Goal: Information Seeking & Learning: Learn about a topic

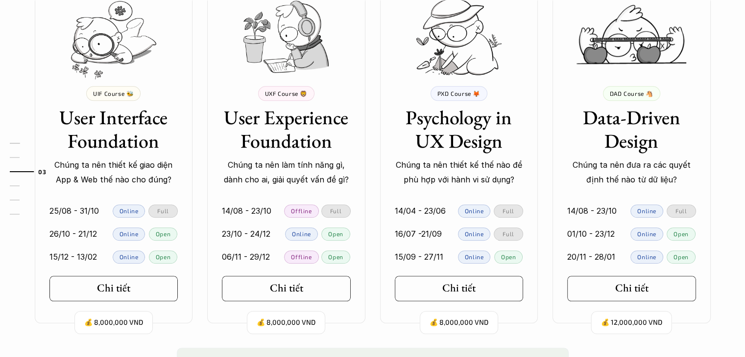
scroll to position [939, 0]
click at [513, 253] on p "Open" at bounding box center [508, 256] width 15 height 7
click at [462, 284] on h5 "Chi tiết" at bounding box center [455, 288] width 33 height 13
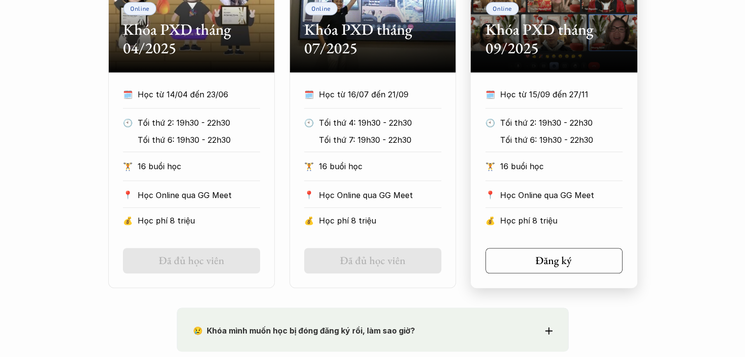
scroll to position [636, 0]
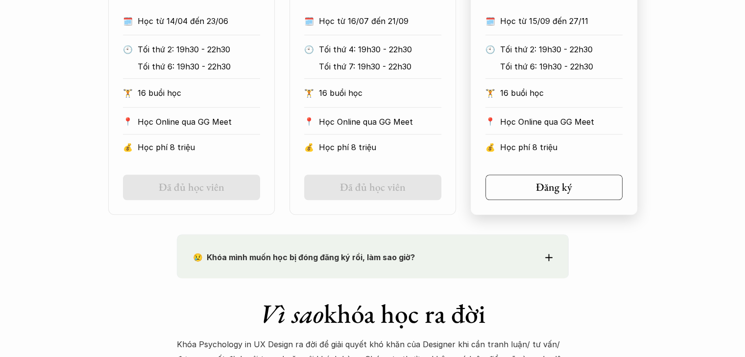
click at [545, 186] on h5 "Đăng ký" at bounding box center [554, 187] width 36 height 13
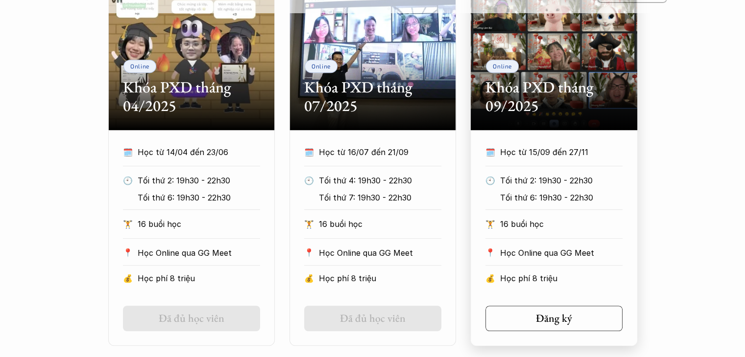
scroll to position [490, 0]
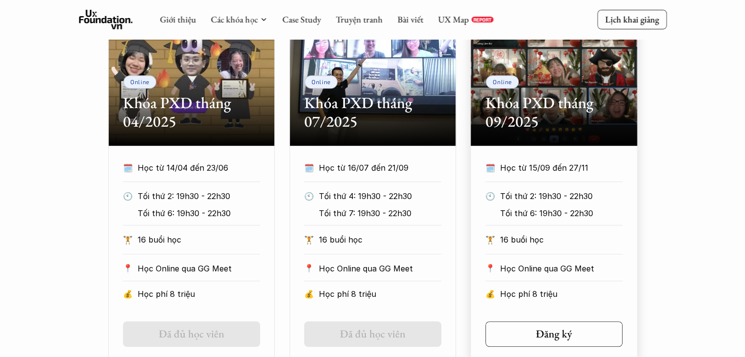
click at [648, 123] on div "Online Khóa PXD tháng 04/2025 🗓️ Học từ 14/04 đến 23/06 🕙 Tối thứ 2: 19h30 - 22…" at bounding box center [372, 180] width 587 height 363
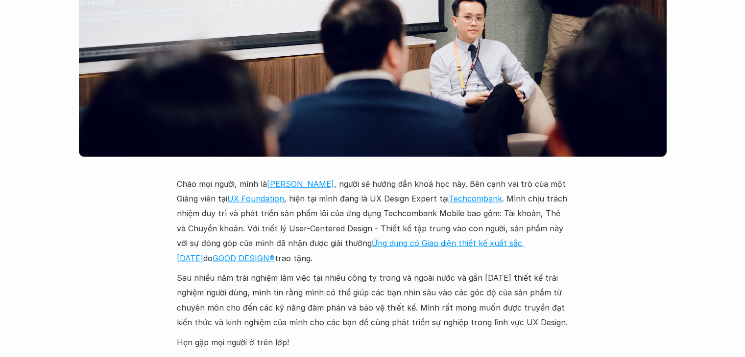
scroll to position [2644, 0]
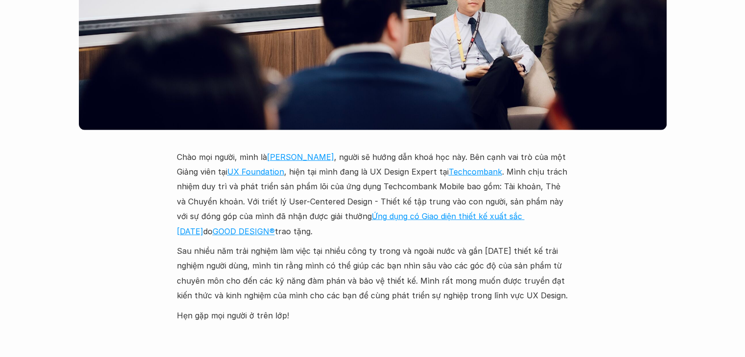
click at [309, 152] on link "Vũ Tuyên Hoàng" at bounding box center [300, 157] width 67 height 10
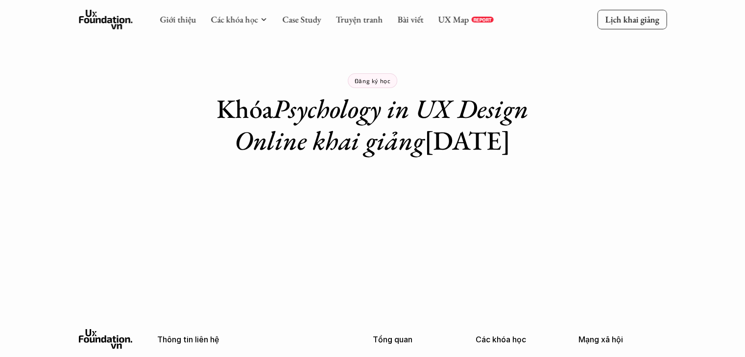
click at [307, 145] on em "Psychology in UX Design Online khai giảng" at bounding box center [385, 125] width 300 height 66
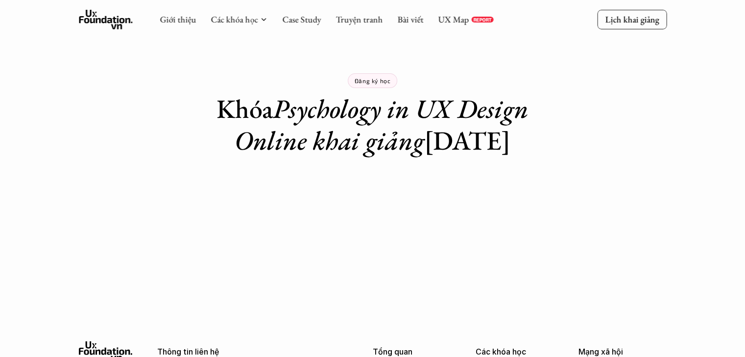
scroll to position [181, 0]
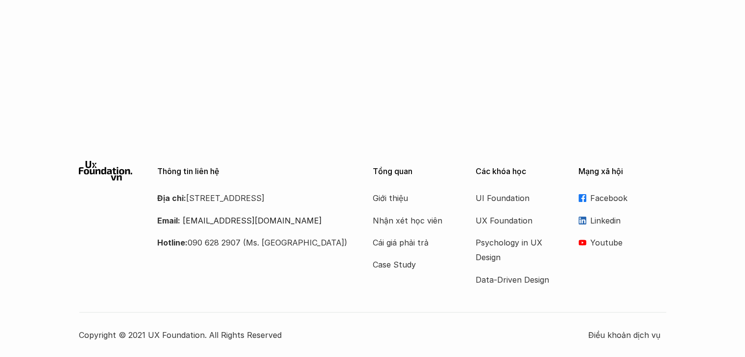
click at [600, 196] on p "Facebook" at bounding box center [628, 198] width 76 height 15
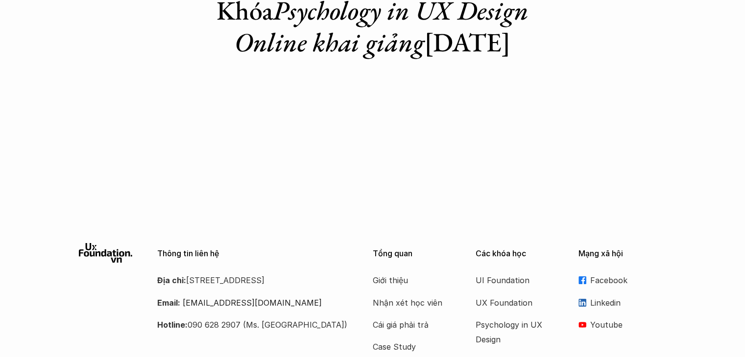
scroll to position [0, 0]
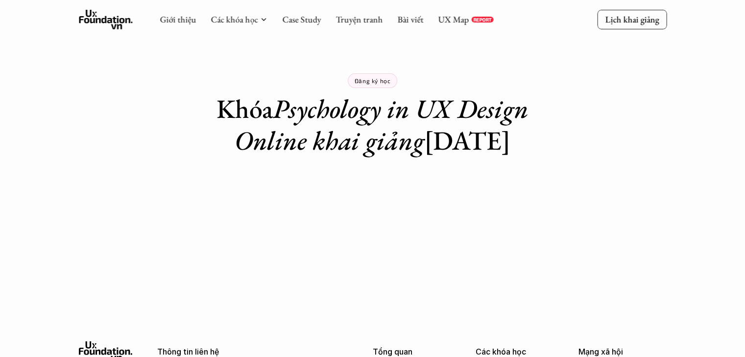
drag, startPoint x: 215, startPoint y: 108, endPoint x: 554, endPoint y: 140, distance: 340.3
click at [554, 140] on div "Đăng ký học Khóa Psychology in UX Design Online khai giảng 15/09/2025" at bounding box center [373, 78] width 392 height 157
copy h1 "Khóa Psychology in UX Design Online khai giảng 15/09/2025"
click at [495, 100] on em "Psychology in UX Design Online khai giảng" at bounding box center [385, 125] width 300 height 66
click at [480, 112] on em "Psychology in UX Design Online khai giảng" at bounding box center [385, 125] width 300 height 66
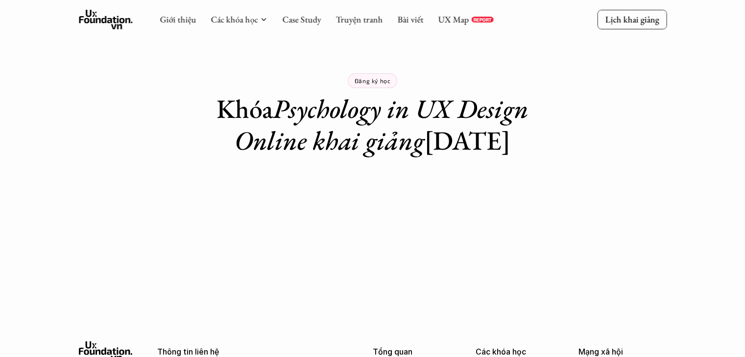
drag, startPoint x: 206, startPoint y: 96, endPoint x: 555, endPoint y: 140, distance: 352.3
click at [555, 140] on div "Đăng ký học Khóa Psychology in UX Design Online khai giảng 15/09/2025" at bounding box center [373, 78] width 392 height 157
click at [413, 116] on em "Psychology in UX Design Online khai giảng" at bounding box center [385, 125] width 300 height 66
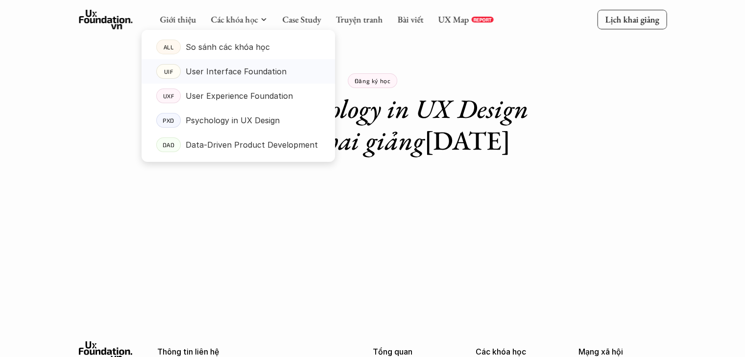
click at [273, 69] on p "User Interface Foundation" at bounding box center [236, 71] width 101 height 15
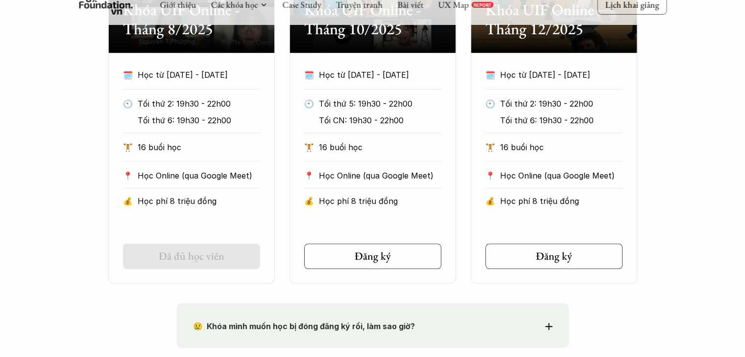
scroll to position [539, 0]
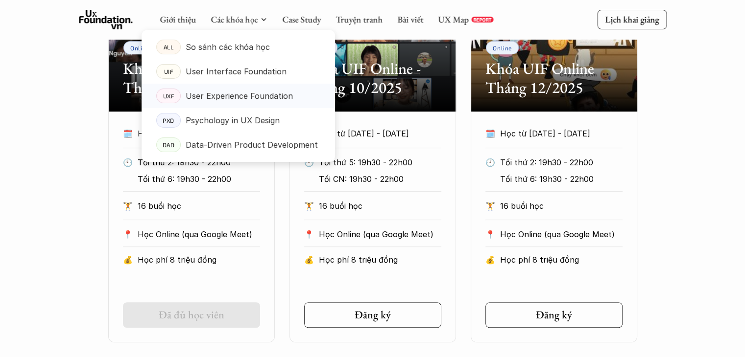
click at [256, 103] on p "User Experience Foundation" at bounding box center [239, 96] width 107 height 15
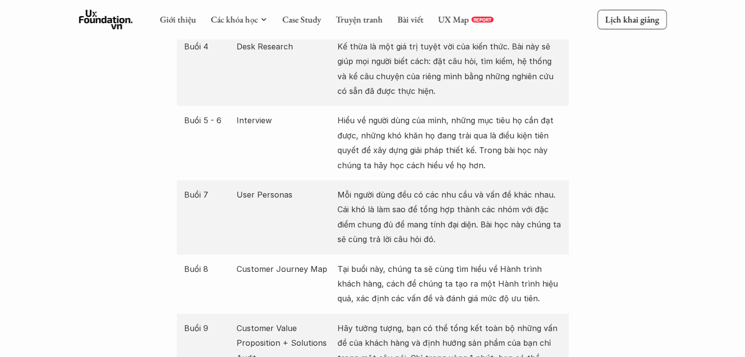
scroll to position [1413, 0]
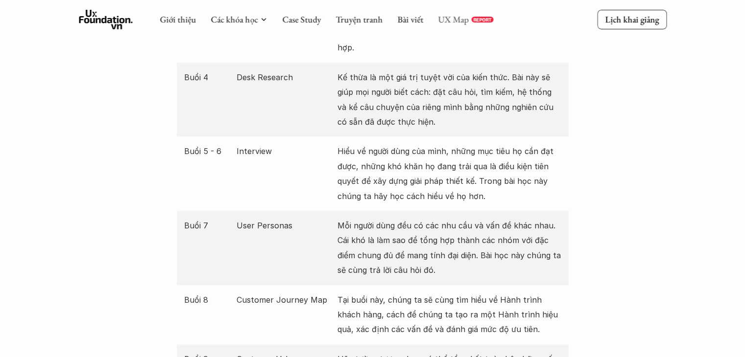
click at [457, 16] on link "UX Map" at bounding box center [453, 19] width 31 height 11
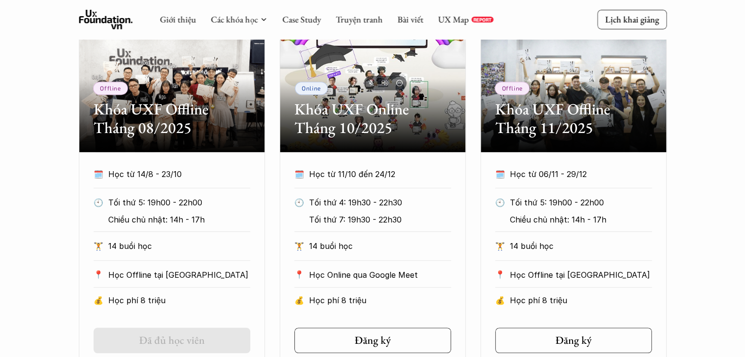
scroll to position [679, 0]
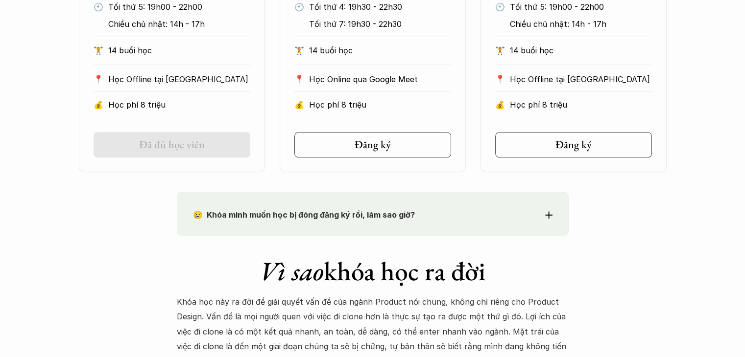
click at [496, 222] on p "😢 Khóa mình muốn học bị đóng đăng ký rồi, làm sao giờ?" at bounding box center [355, 215] width 324 height 15
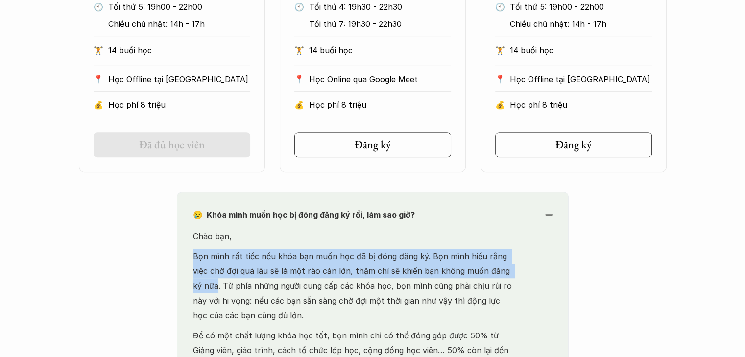
drag, startPoint x: 235, startPoint y: 257, endPoint x: 508, endPoint y: 273, distance: 273.2
click at [508, 273] on p "Bọn mình rất tiếc nếu khóa bạn muốn học đã bị đóng đăng ký. Bọn mình hiểu rằng …" at bounding box center [355, 286] width 324 height 74
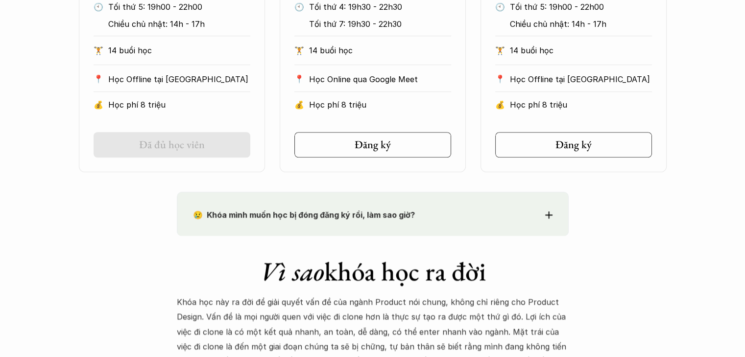
click at [291, 230] on div "😢 Khóa mình muốn học bị đóng đăng ký rồi, làm sao giờ? Chào bạn, Bọn mình rất t…" at bounding box center [373, 214] width 392 height 45
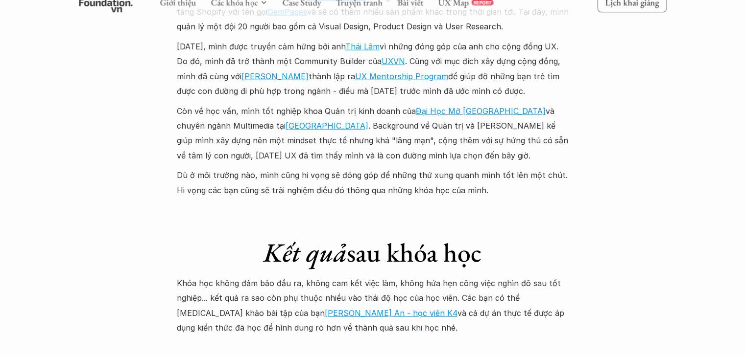
scroll to position [2784, 0]
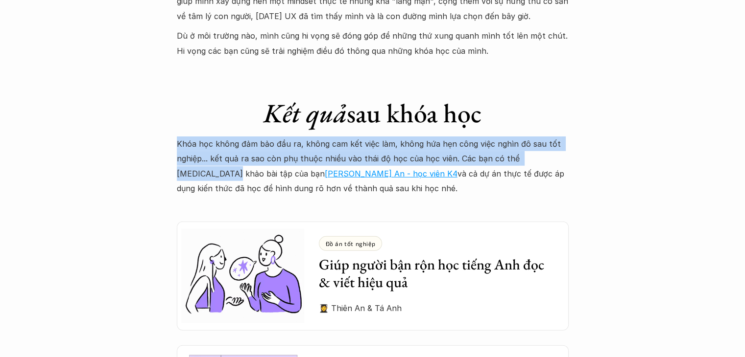
drag, startPoint x: 154, startPoint y: 113, endPoint x: 604, endPoint y: 129, distance: 450.2
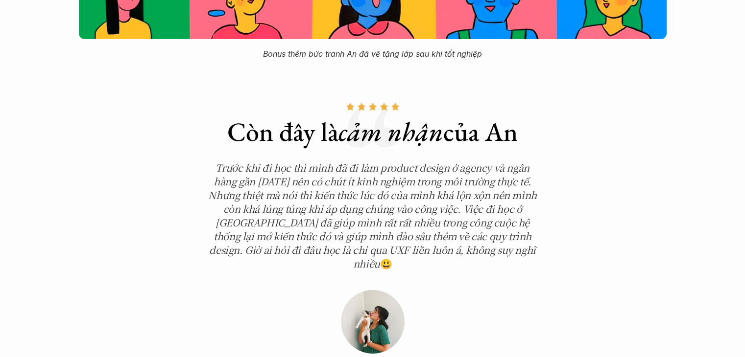
scroll to position [3519, 0]
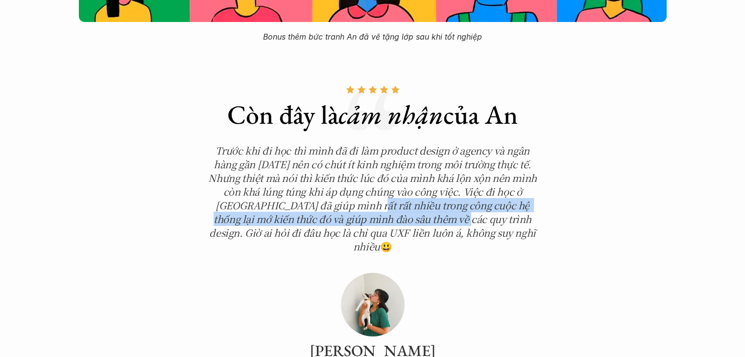
drag, startPoint x: 401, startPoint y: 183, endPoint x: 323, endPoint y: 181, distance: 77.9
click at [323, 181] on em "Trước khi đi học thì mình đã đi làm product design ở agency và ngân hàng gần 1 …" at bounding box center [373, 198] width 330 height 110
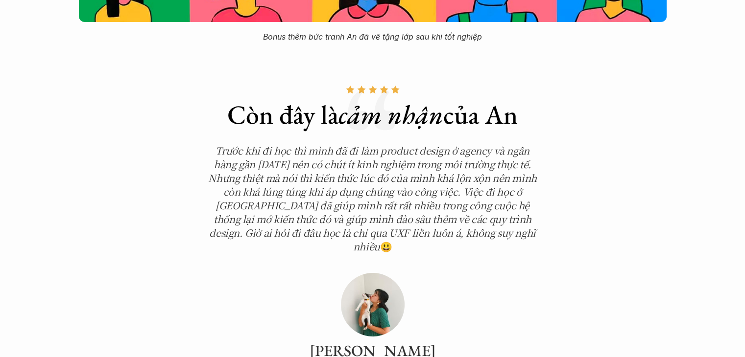
click at [288, 143] on em "Trước khi đi học thì mình đã đi làm product design ở agency và ngân hàng gần 1 …" at bounding box center [373, 198] width 330 height 110
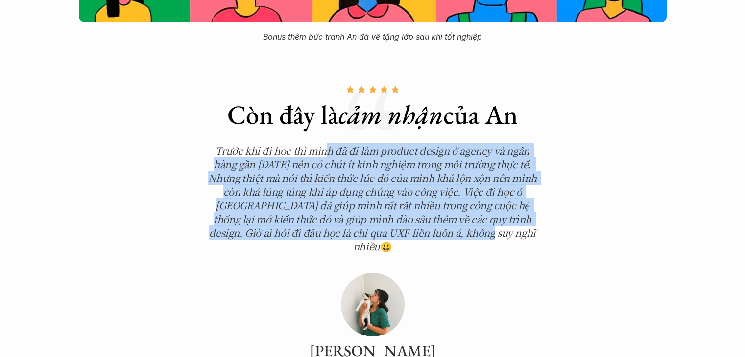
drag, startPoint x: 324, startPoint y: 124, endPoint x: 470, endPoint y: 203, distance: 166.5
click at [470, 203] on em "Trước khi đi học thì mình đã đi làm product design ở agency và ngân hàng gần 1 …" at bounding box center [373, 198] width 330 height 110
click at [380, 145] on em "Trước khi đi học thì mình đã đi làm product design ở agency và ngân hàng gần 1 …" at bounding box center [373, 198] width 330 height 110
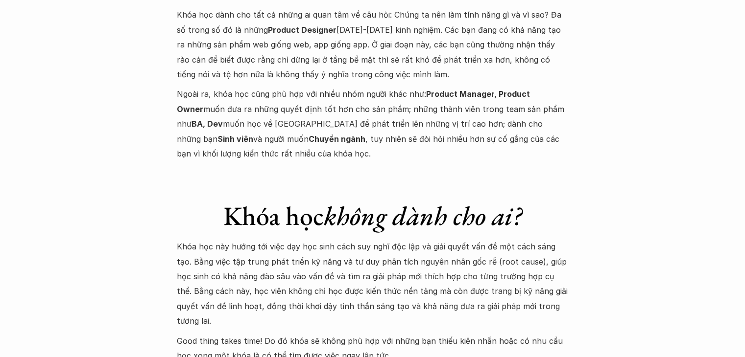
scroll to position [3861, 0]
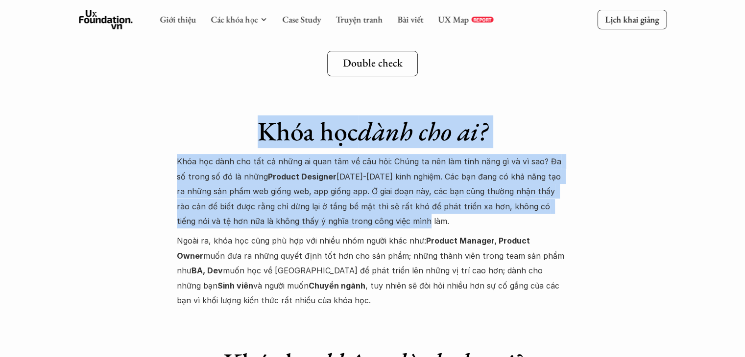
drag, startPoint x: 238, startPoint y: 83, endPoint x: 595, endPoint y: 175, distance: 368.6
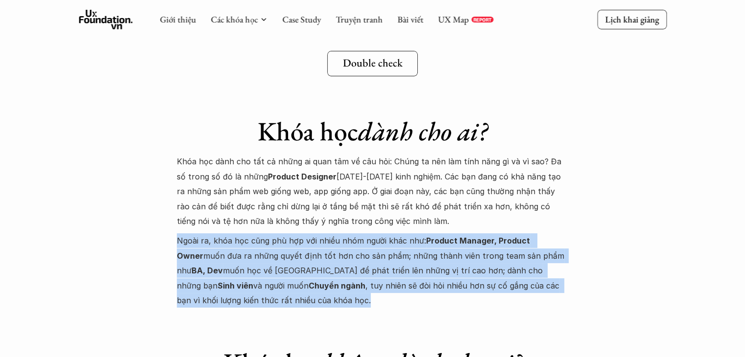
drag, startPoint x: 129, startPoint y: 197, endPoint x: 525, endPoint y: 239, distance: 397.8
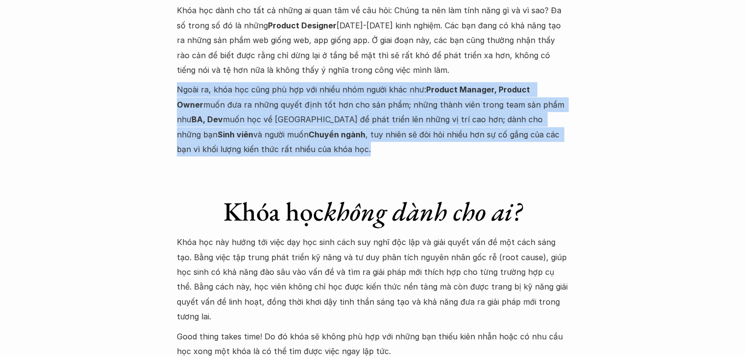
scroll to position [4057, 0]
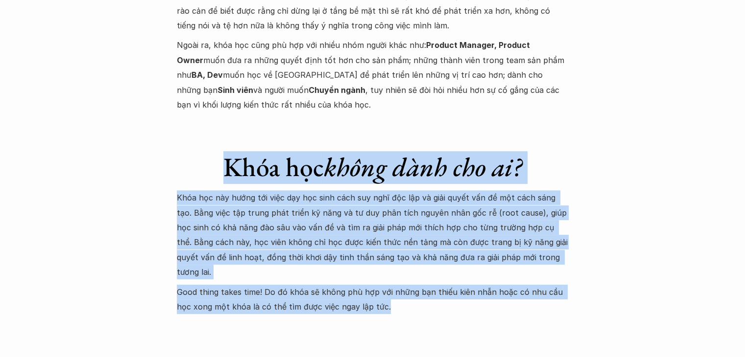
drag, startPoint x: 199, startPoint y: 120, endPoint x: 416, endPoint y: 181, distance: 225.7
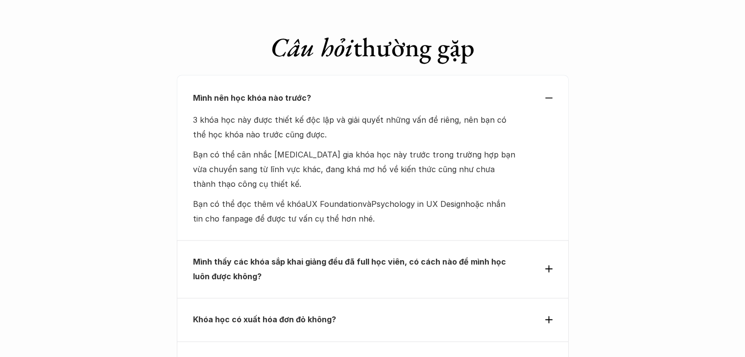
scroll to position [4400, 0]
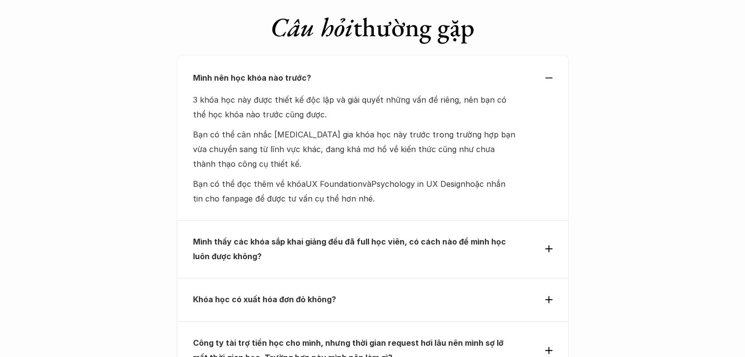
click at [287, 235] on p "Mình thấy các khóa sắp khai giảng đều đã full học viên, có cách nào để mình học…" at bounding box center [355, 250] width 324 height 30
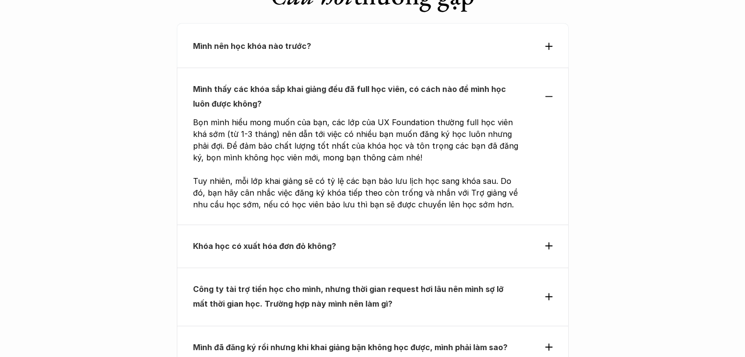
scroll to position [4449, 0]
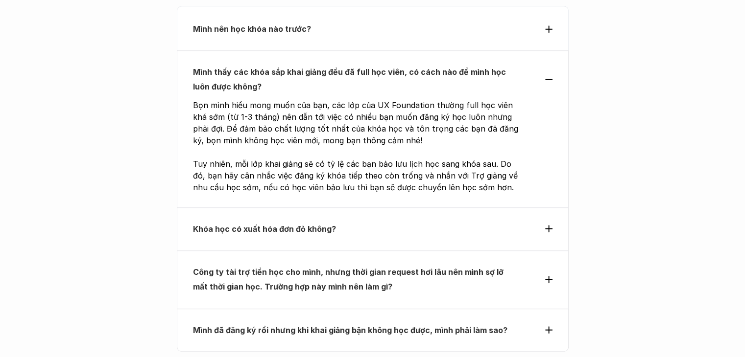
click at [391, 326] on strong "Mình đã đăng ký rồi nhưng khi khai giảng bận không học được, mình phải làm sao?" at bounding box center [350, 331] width 314 height 10
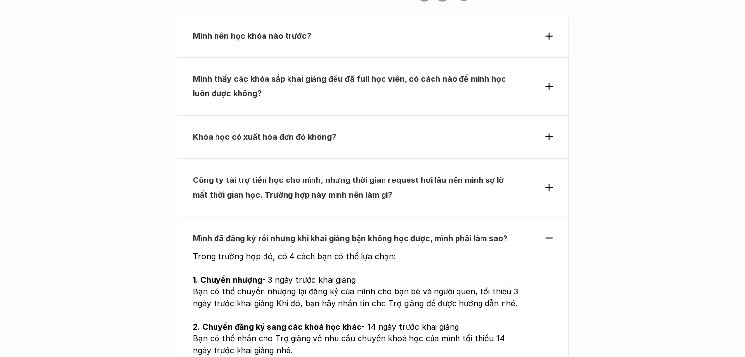
scroll to position [4400, 0]
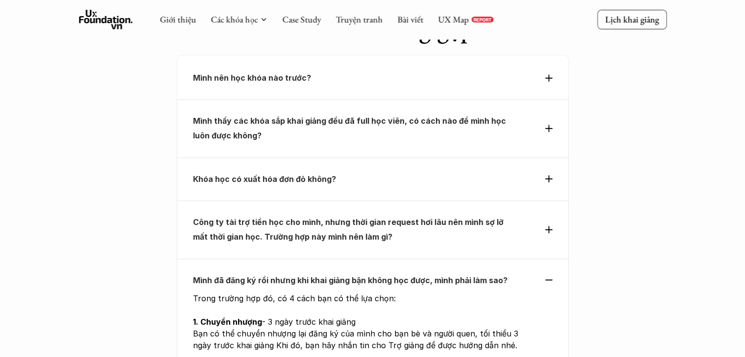
click at [547, 201] on div "Công ty tài trợ tiền học cho mình, nhưng thời gian request hơi lâu nên mình sợ …" at bounding box center [373, 230] width 392 height 58
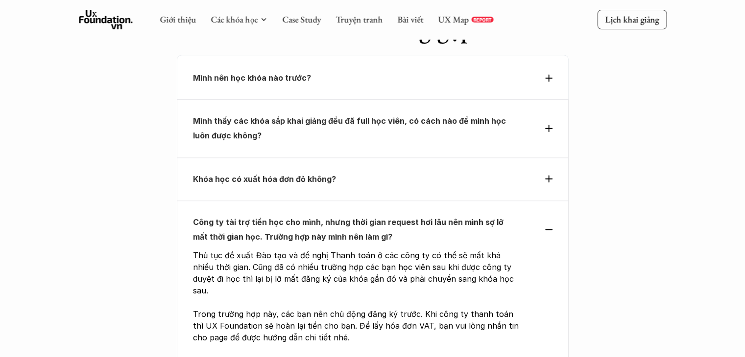
click at [524, 215] on div "Công ty tài trợ tiền học cho mình, nhưng thời gian request hơi lâu nên mình sợ …" at bounding box center [372, 230] width 359 height 30
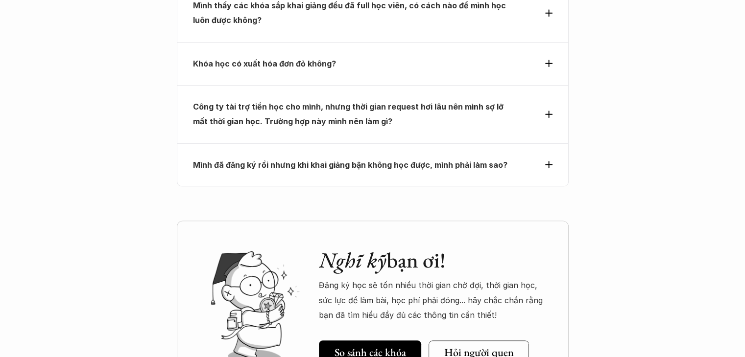
scroll to position [4645, 0]
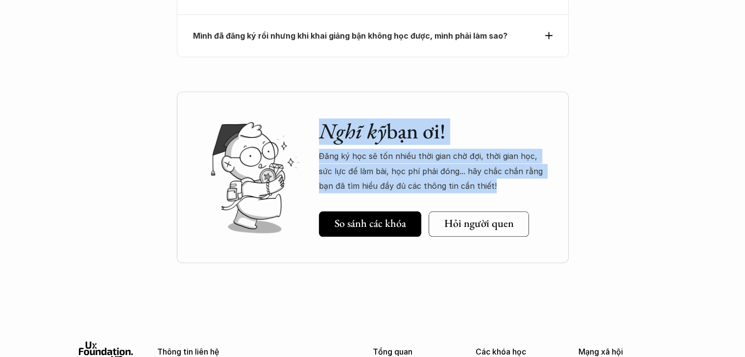
drag, startPoint x: 384, startPoint y: 78, endPoint x: 563, endPoint y: 125, distance: 185.2
click at [563, 125] on div "Nghĩ kỹ bạn ơi! Đăng ký học sẽ tốn nhiều thời gian chờ đợi, thời gian học, sức …" at bounding box center [373, 178] width 392 height 172
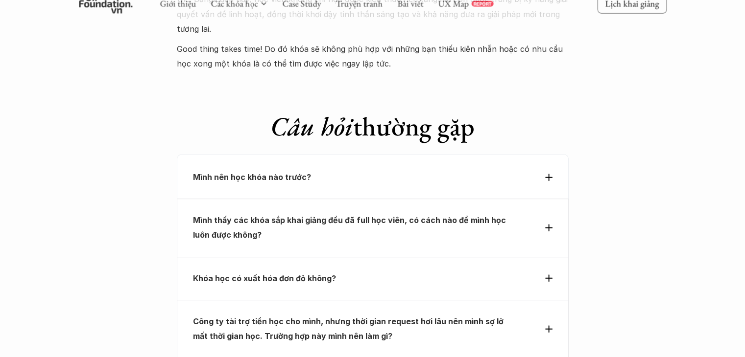
scroll to position [4302, 0]
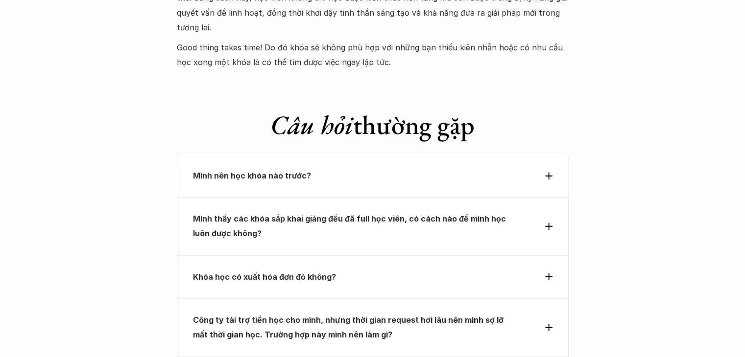
click at [374, 211] on p "Mình thấy các khóa sắp khai giảng đều đã full học viên, có cách nào để mình học…" at bounding box center [355, 226] width 324 height 30
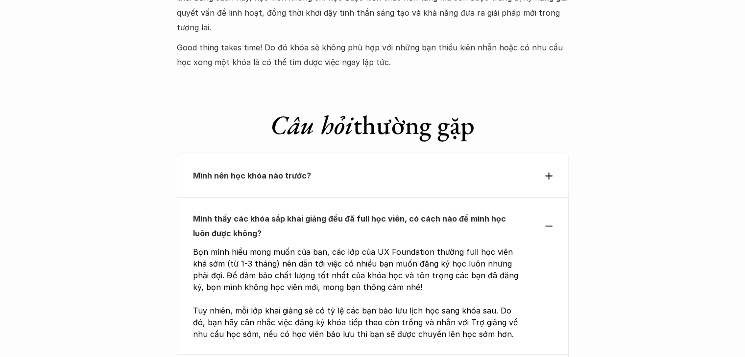
drag, startPoint x: 164, startPoint y: 190, endPoint x: 593, endPoint y: 273, distance: 437.7
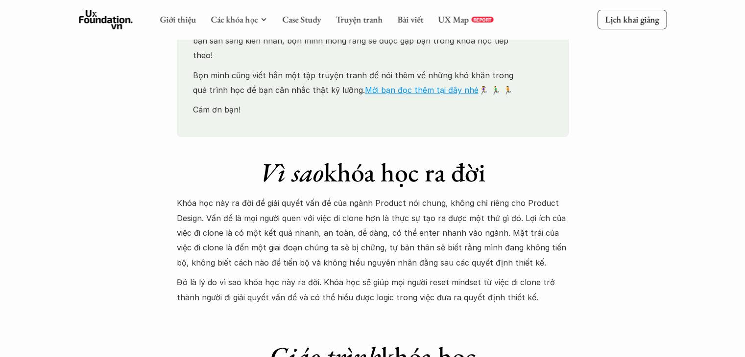
scroll to position [0, 0]
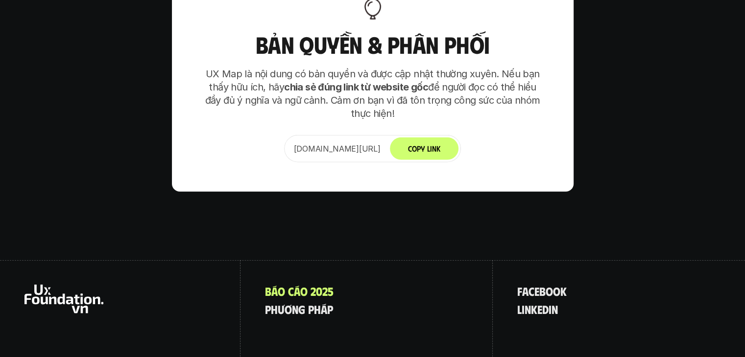
scroll to position [6266, 0]
